Goal: Use online tool/utility: Utilize a website feature to perform a specific function

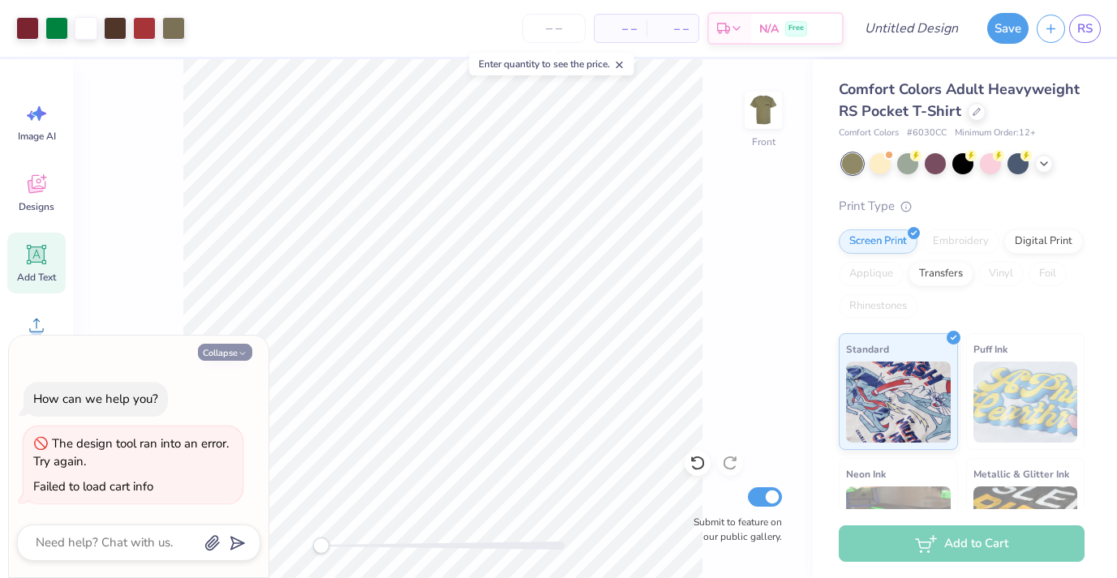
click at [232, 352] on button "Collapse" at bounding box center [225, 352] width 54 height 17
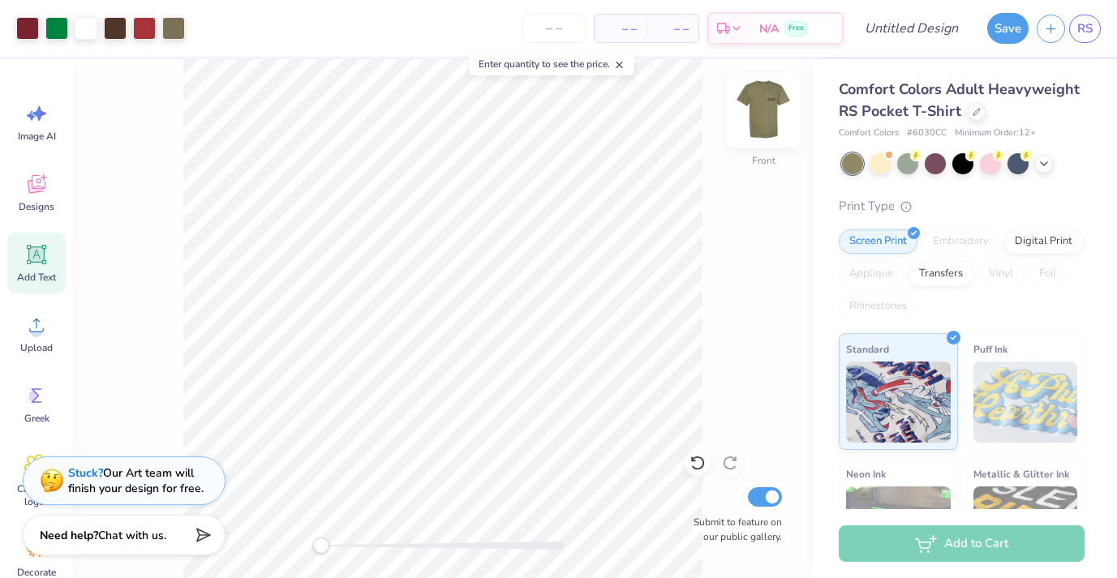
click at [771, 111] on img at bounding box center [763, 110] width 65 height 65
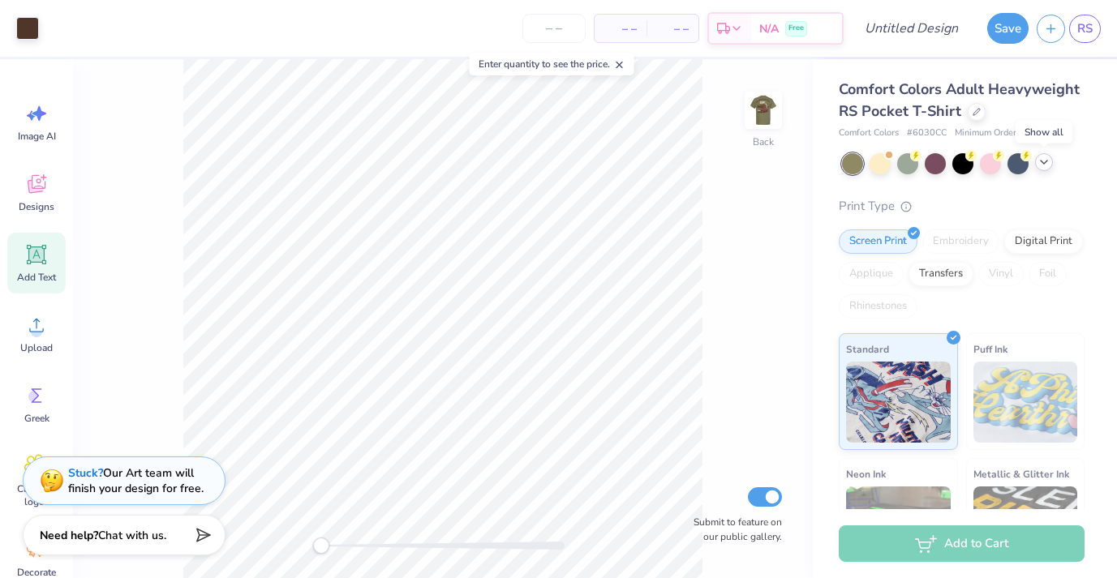
click at [1047, 165] on icon at bounding box center [1043, 162] width 13 height 13
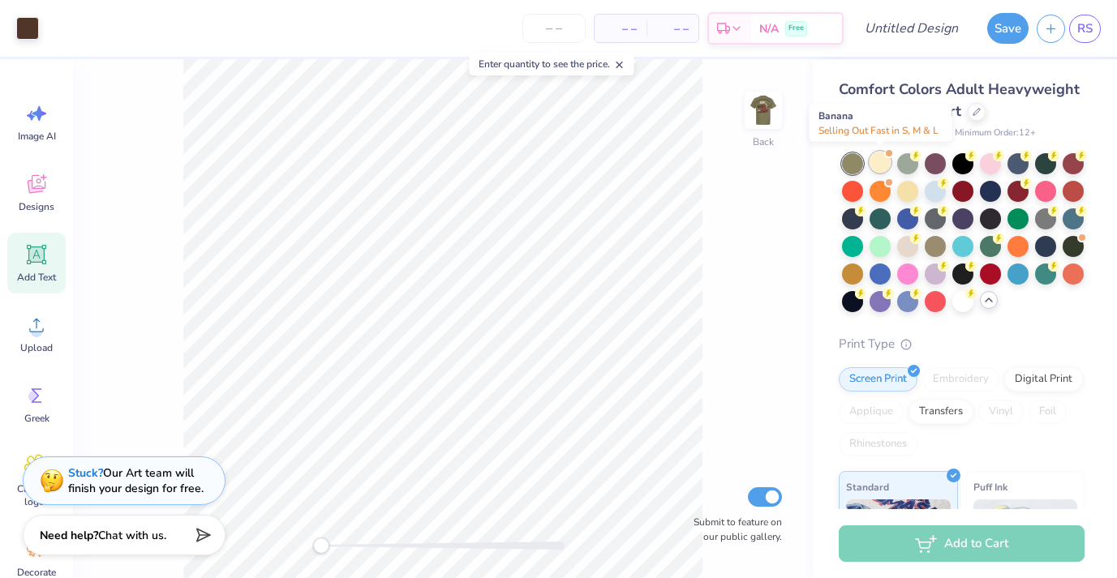
click at [878, 170] on div at bounding box center [879, 162] width 21 height 21
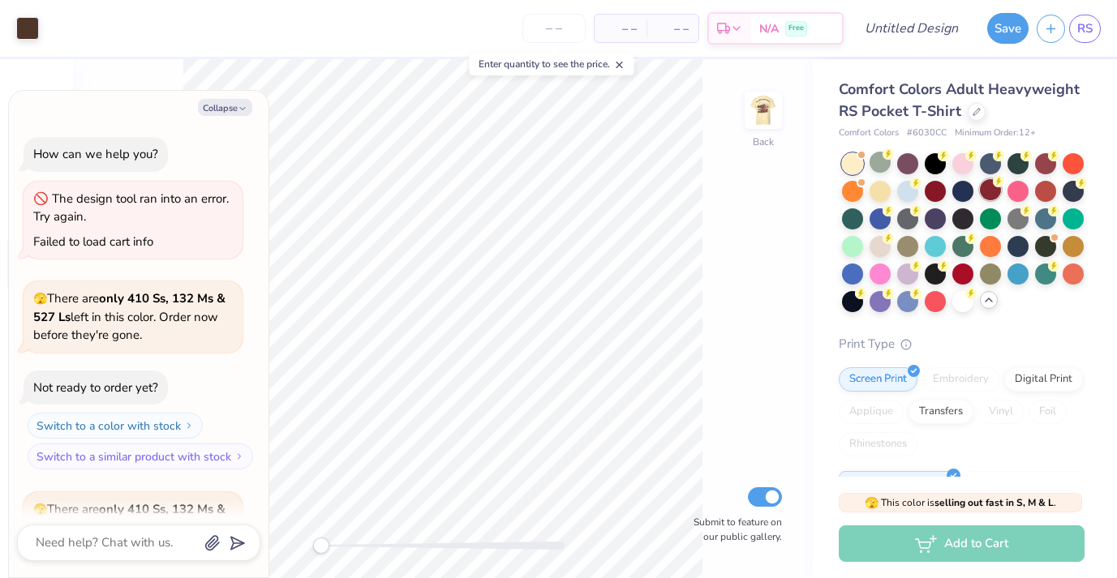
scroll to position [177, 0]
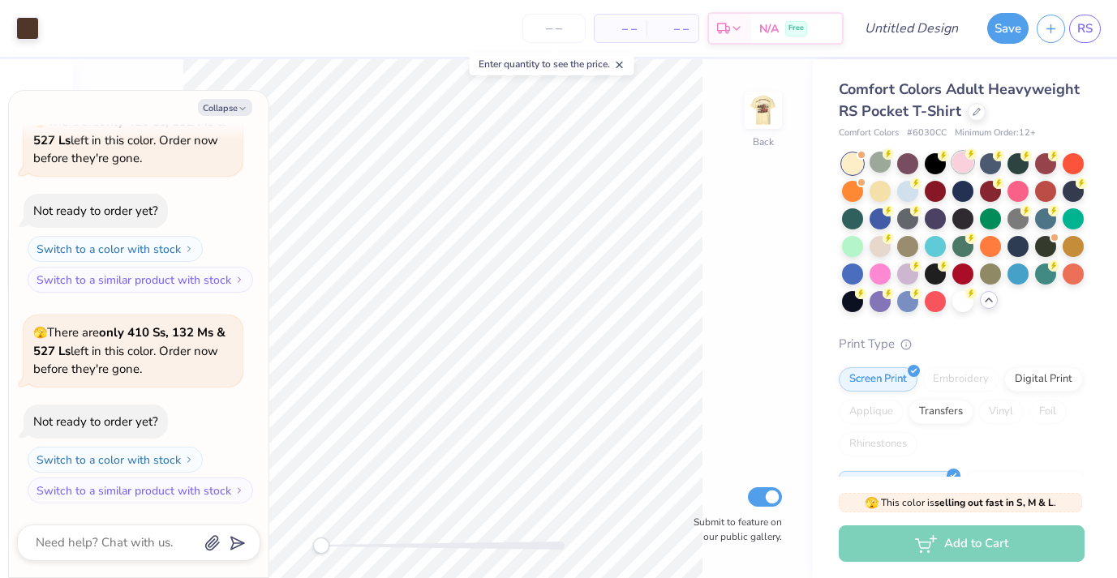
click at [963, 165] on div at bounding box center [962, 162] width 21 height 21
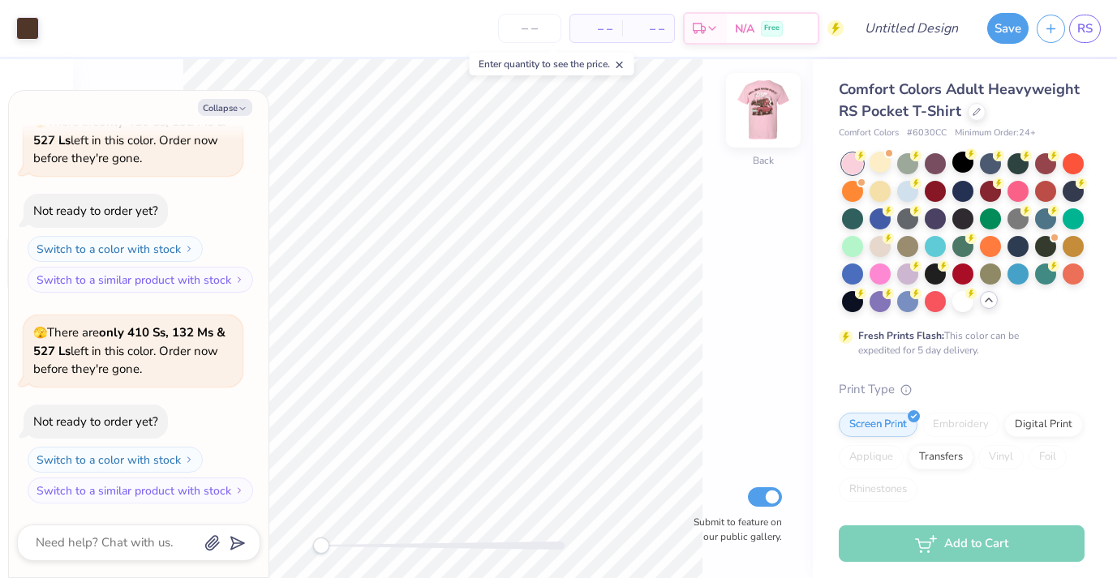
click at [770, 99] on img at bounding box center [763, 110] width 65 height 65
click at [758, 129] on img at bounding box center [763, 110] width 65 height 65
click at [993, 280] on div at bounding box center [990, 272] width 21 height 21
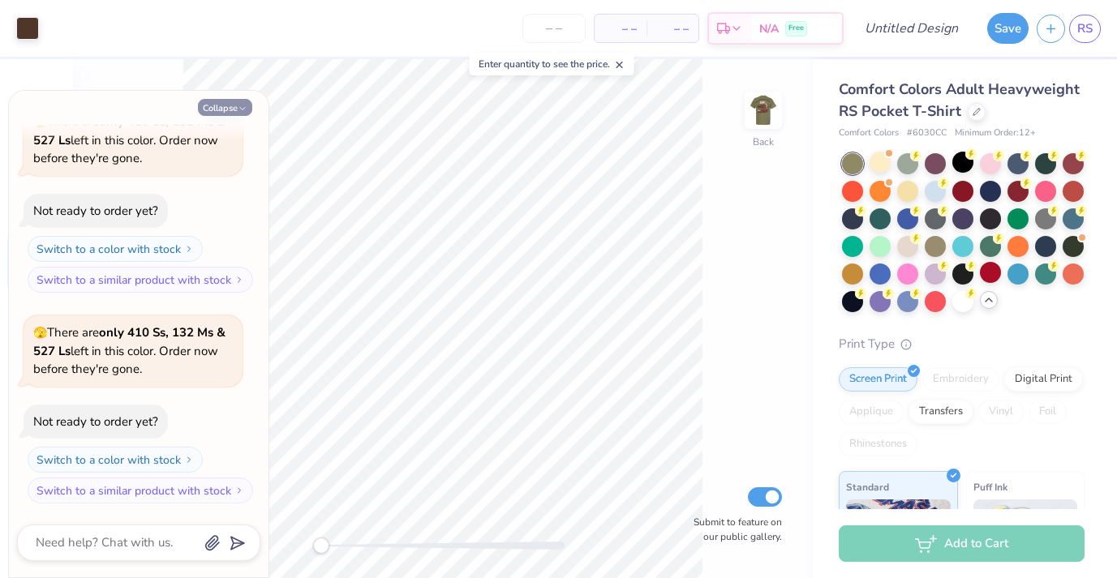
click at [237, 103] on button "Collapse" at bounding box center [225, 107] width 54 height 17
type textarea "x"
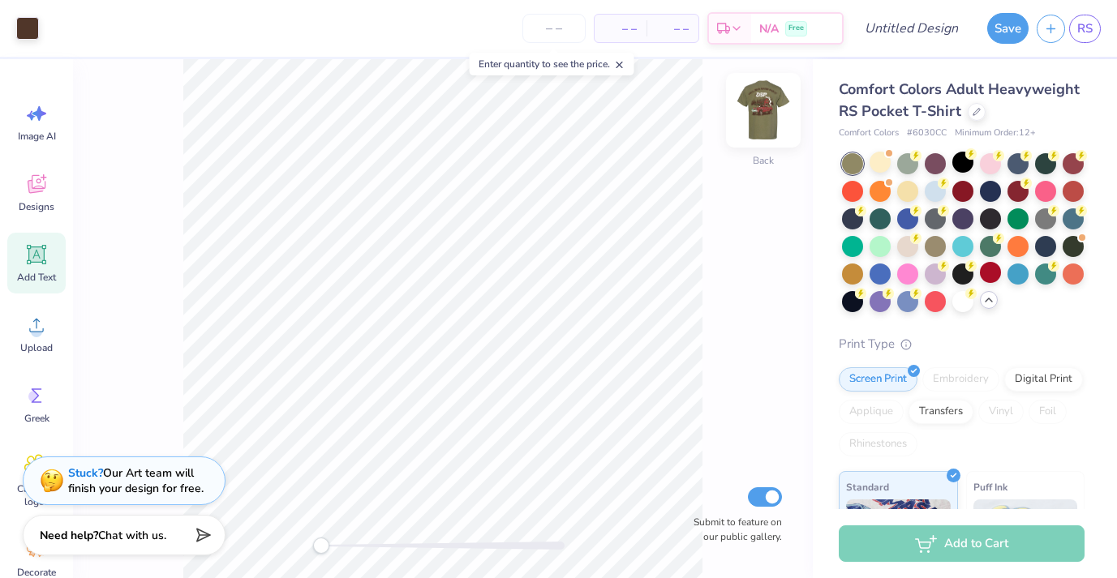
click at [778, 121] on img at bounding box center [763, 110] width 65 height 65
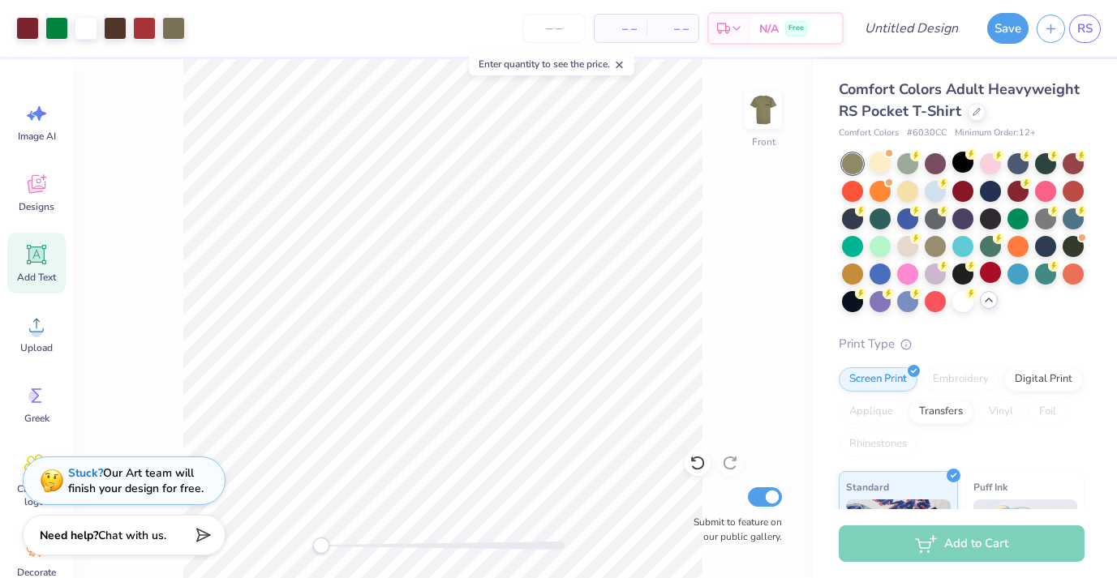
click at [778, 121] on img at bounding box center [763, 110] width 32 height 32
click at [908, 175] on div at bounding box center [963, 232] width 243 height 159
click at [908, 168] on div at bounding box center [907, 162] width 21 height 21
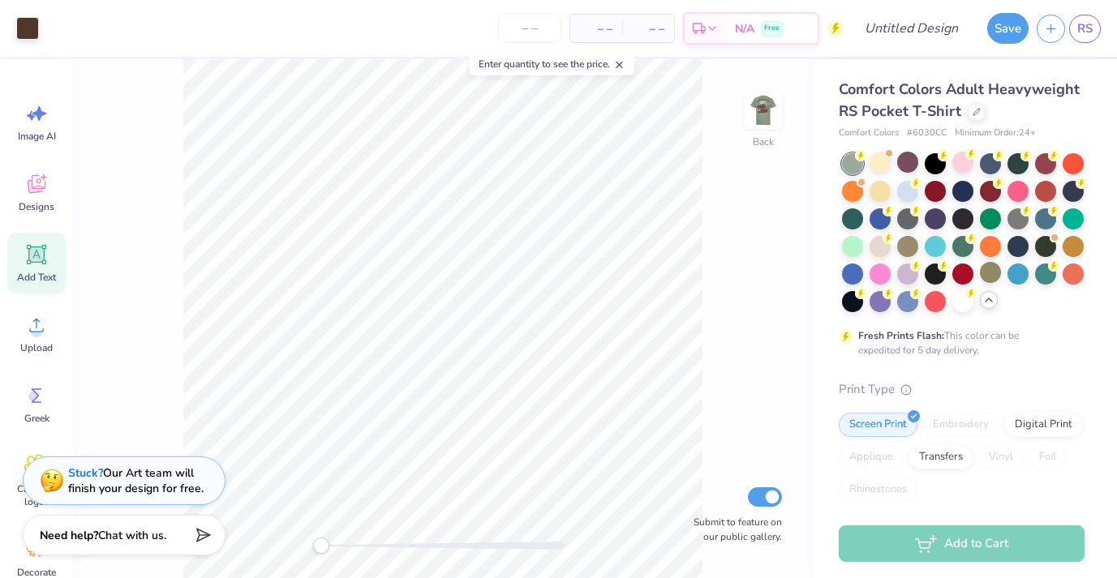
click at [749, 88] on div "Back Submit to feature on our public gallery." at bounding box center [443, 318] width 740 height 519
click at [762, 113] on img at bounding box center [763, 110] width 32 height 32
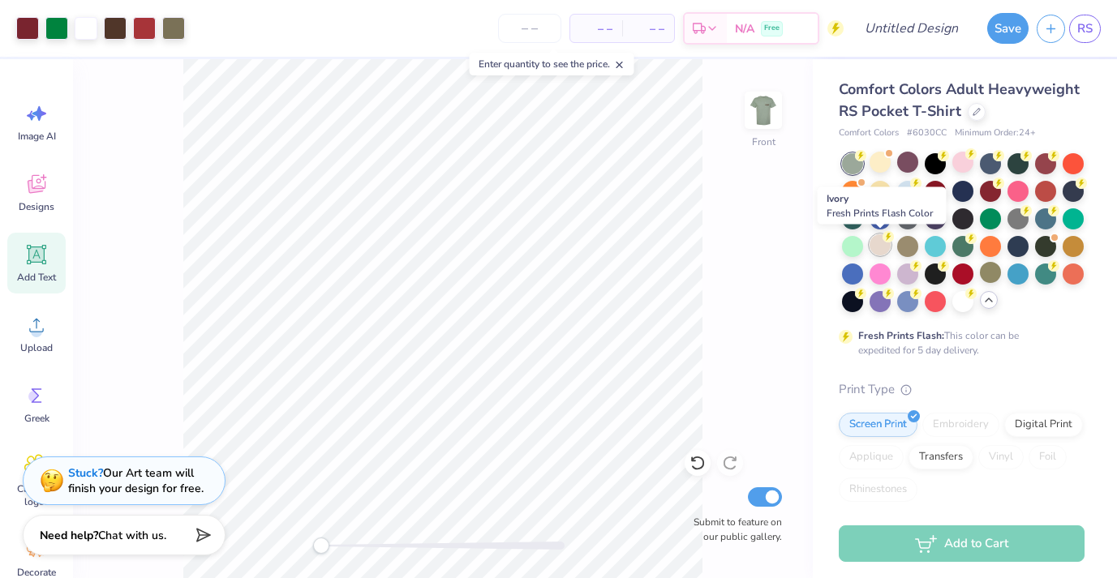
click at [882, 246] on div at bounding box center [879, 244] width 21 height 21
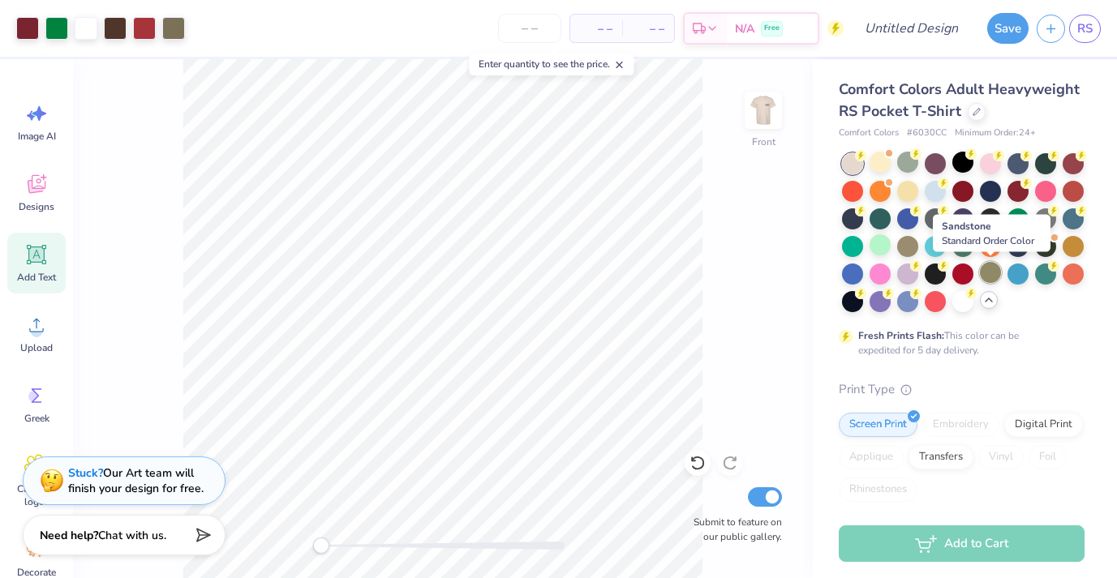
click at [986, 274] on div at bounding box center [990, 272] width 21 height 21
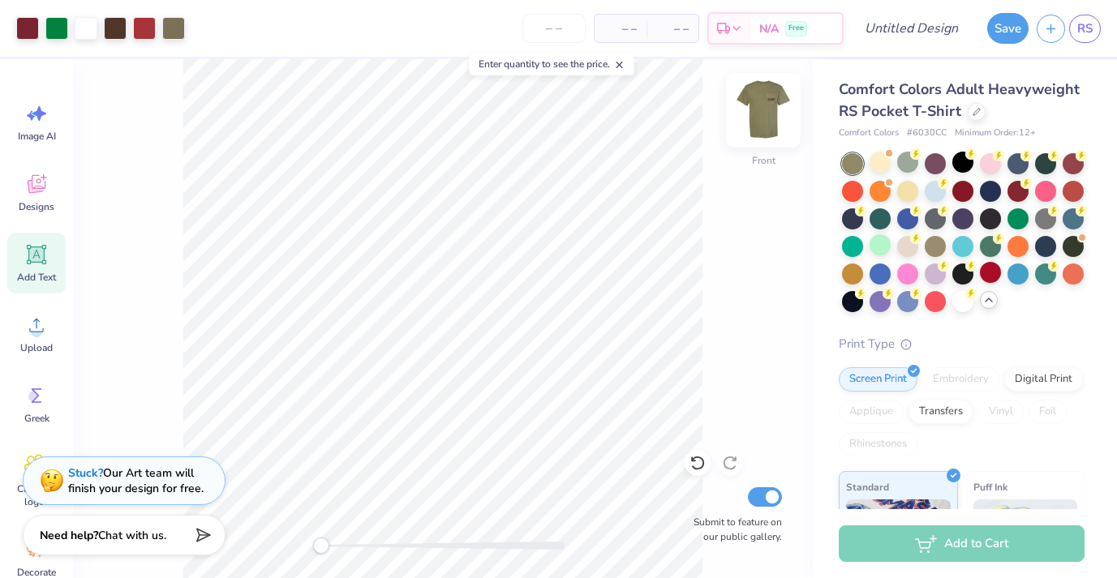
click at [770, 110] on img at bounding box center [763, 110] width 65 height 65
